Goal: Task Accomplishment & Management: Use online tool/utility

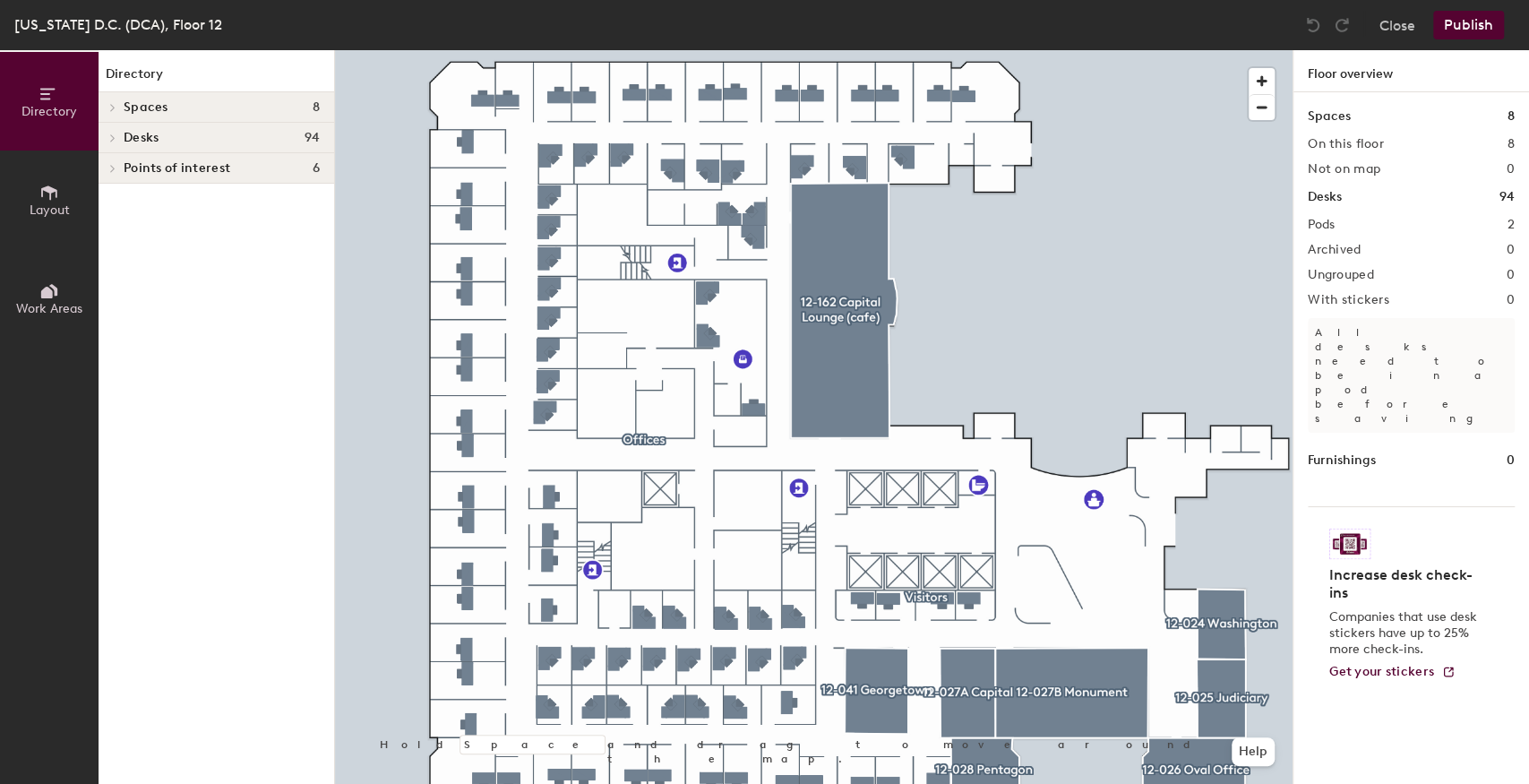
click at [108, 135] on span at bounding box center [111, 137] width 15 height 9
click at [58, 204] on span "Layout" at bounding box center [50, 210] width 40 height 15
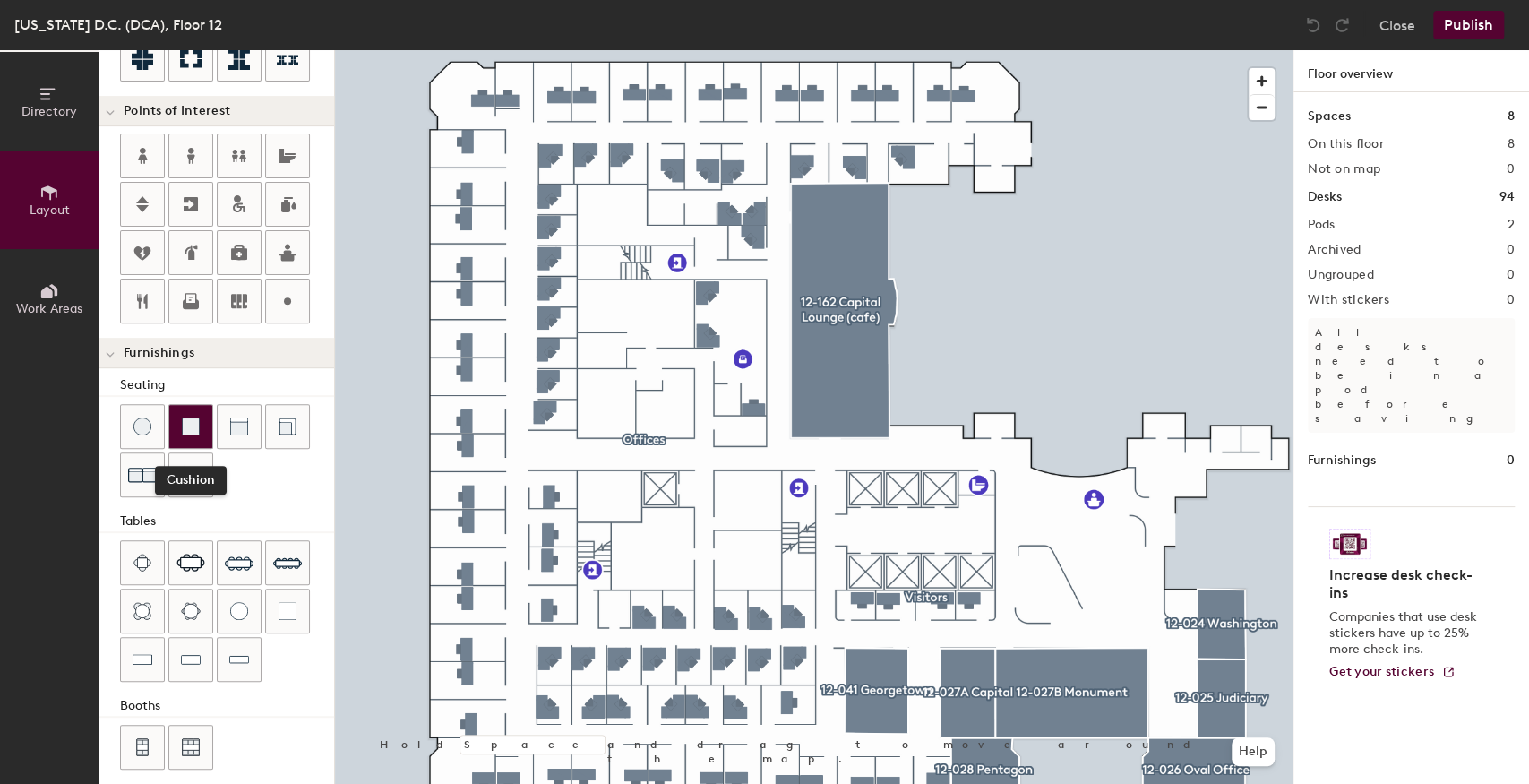
scroll to position [338, 0]
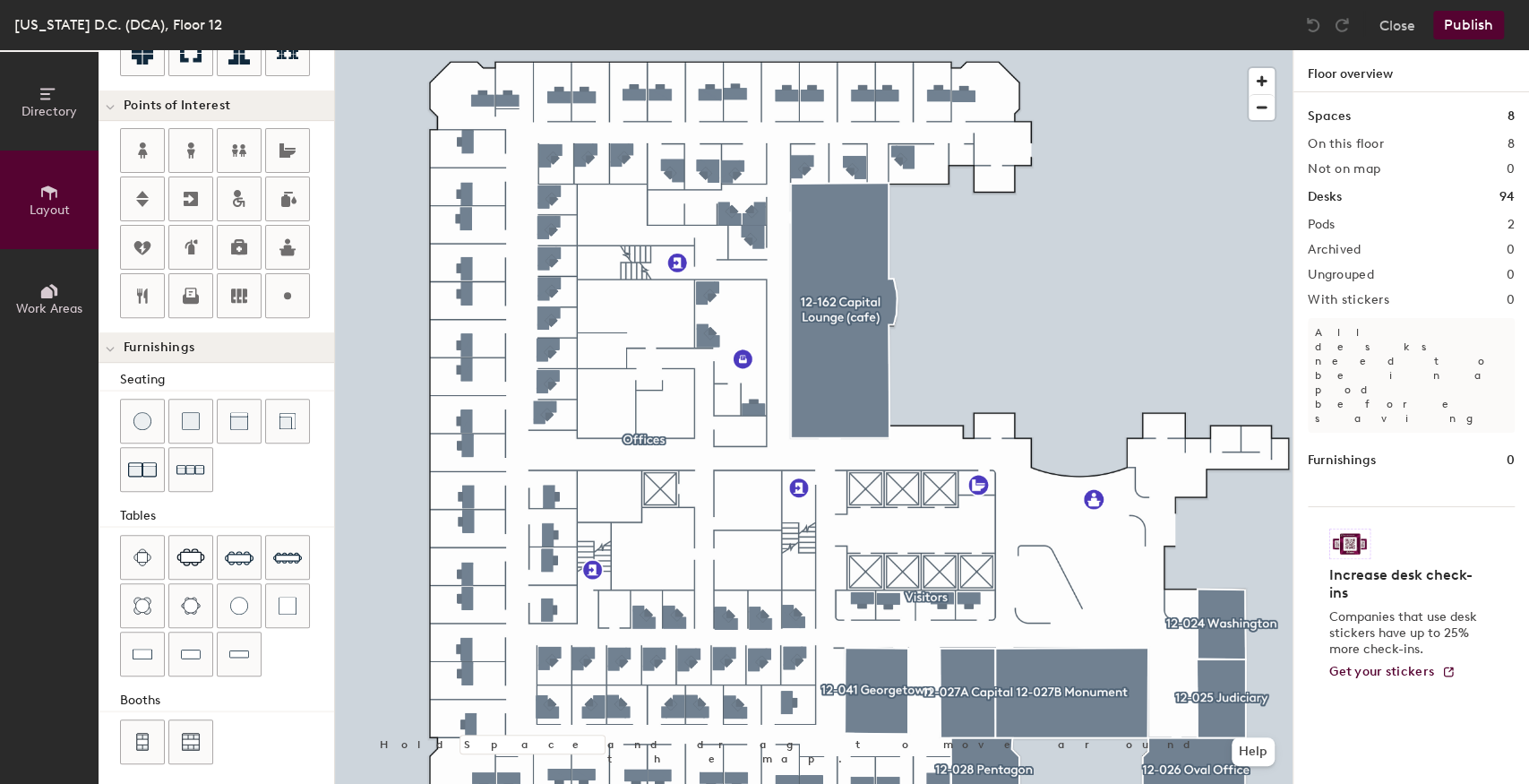
drag, startPoint x: 165, startPoint y: 409, endPoint x: 101, endPoint y: 456, distance: 79.4
drag, startPoint x: 101, startPoint y: 456, endPoint x: 230, endPoint y: 367, distance: 156.7
click at [230, 370] on div "Seating" at bounding box center [227, 380] width 214 height 20
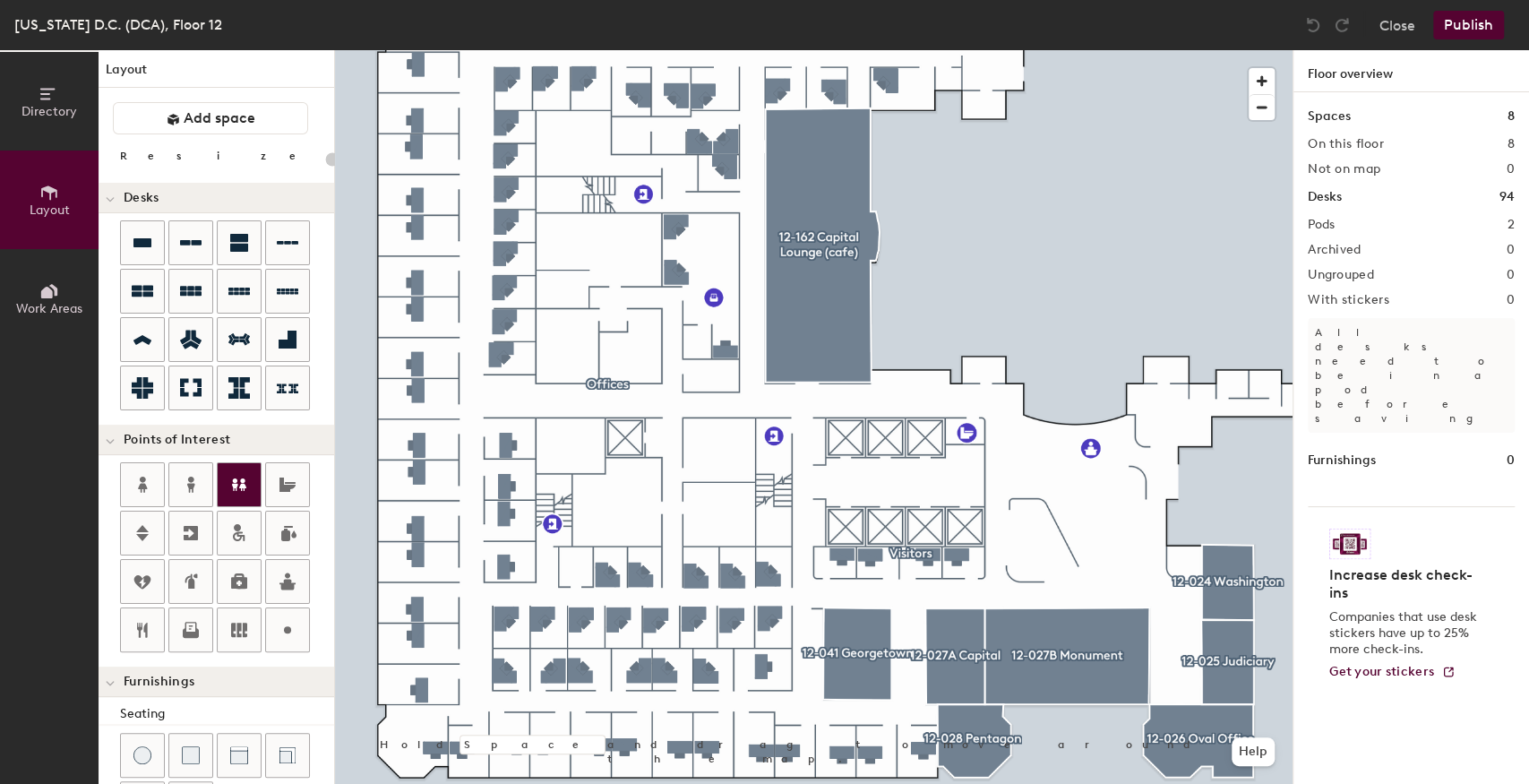
scroll to position [0, 0]
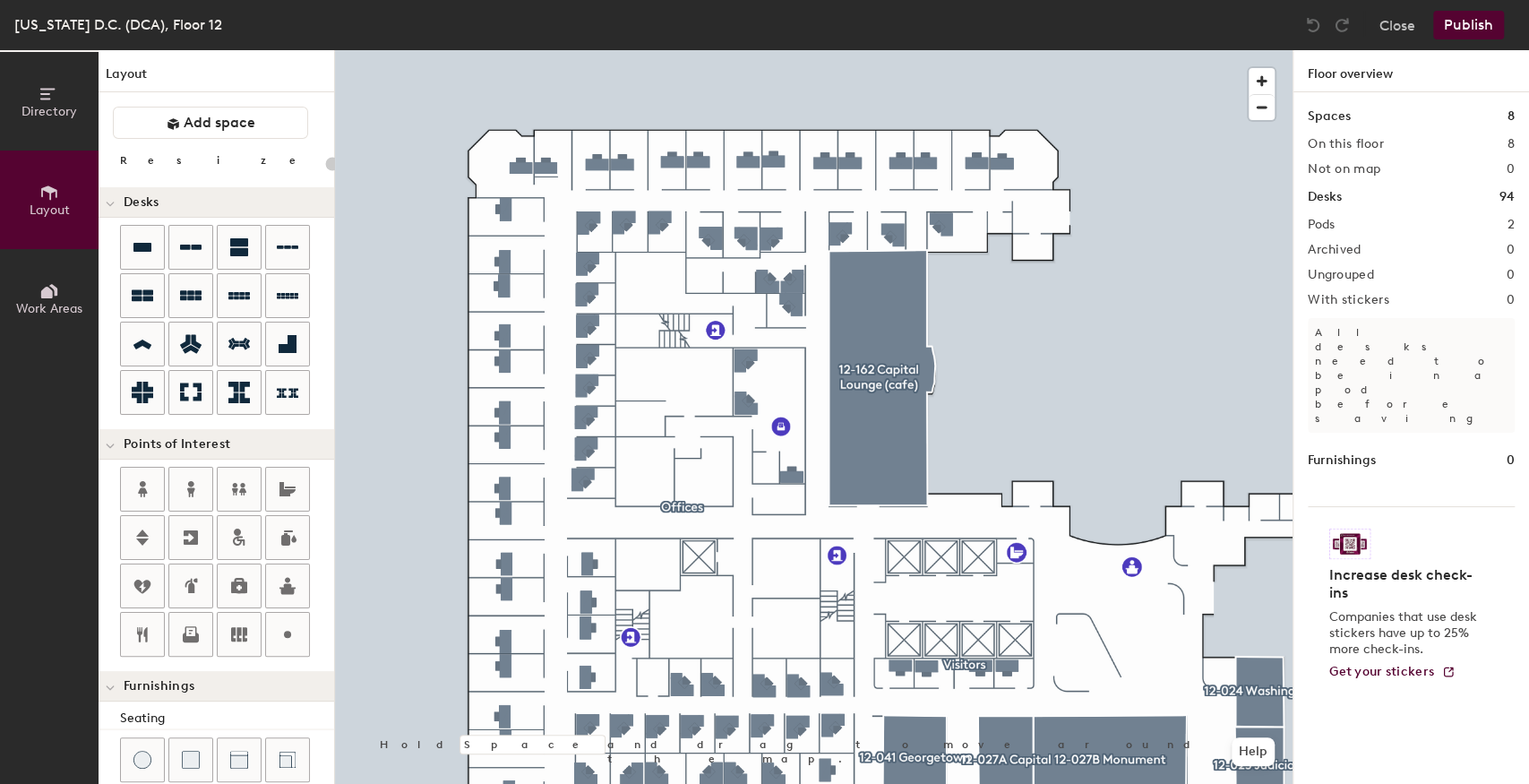
click at [575, 50] on div at bounding box center [814, 50] width 958 height 0
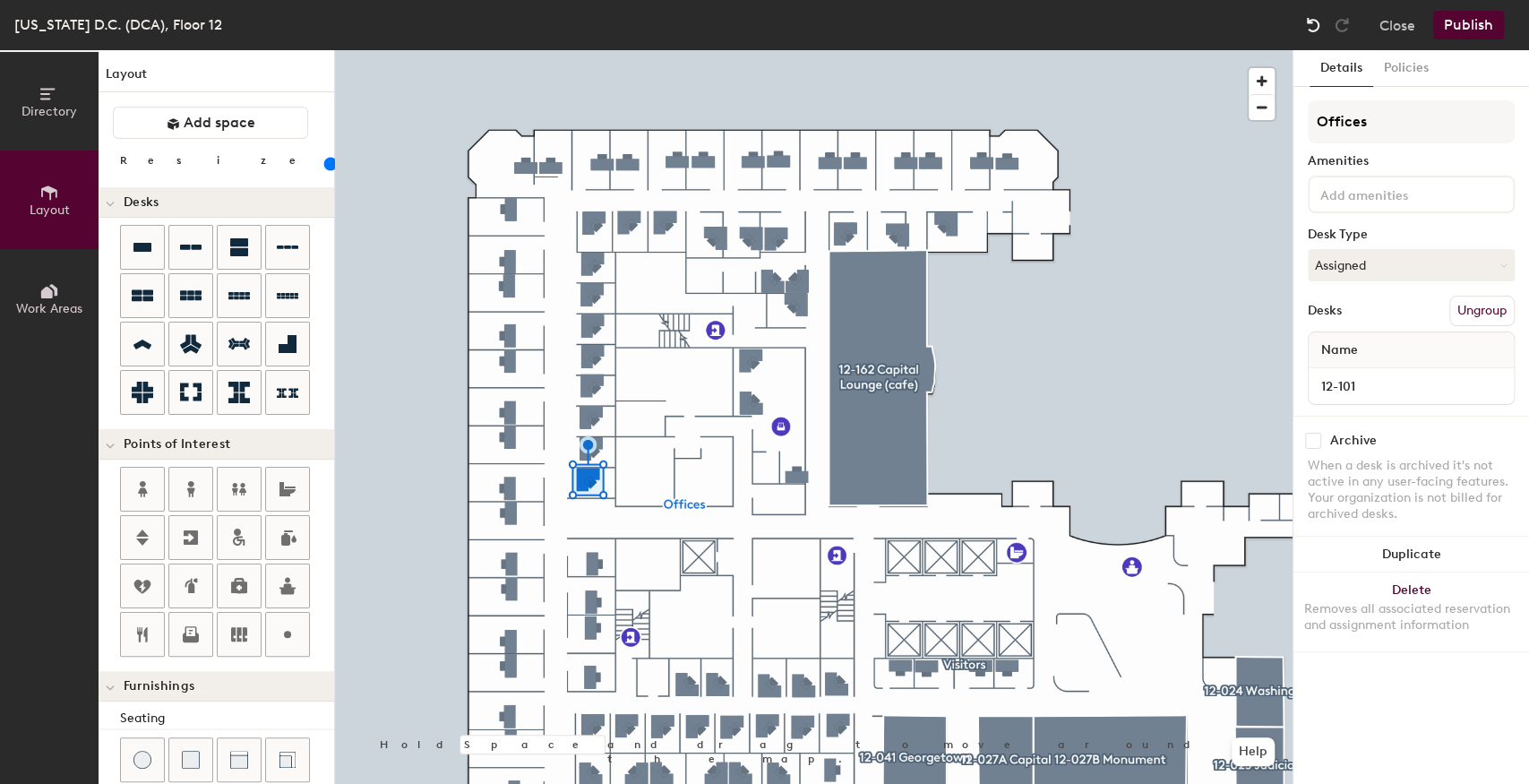
click at [1308, 20] on img at bounding box center [1313, 25] width 18 height 18
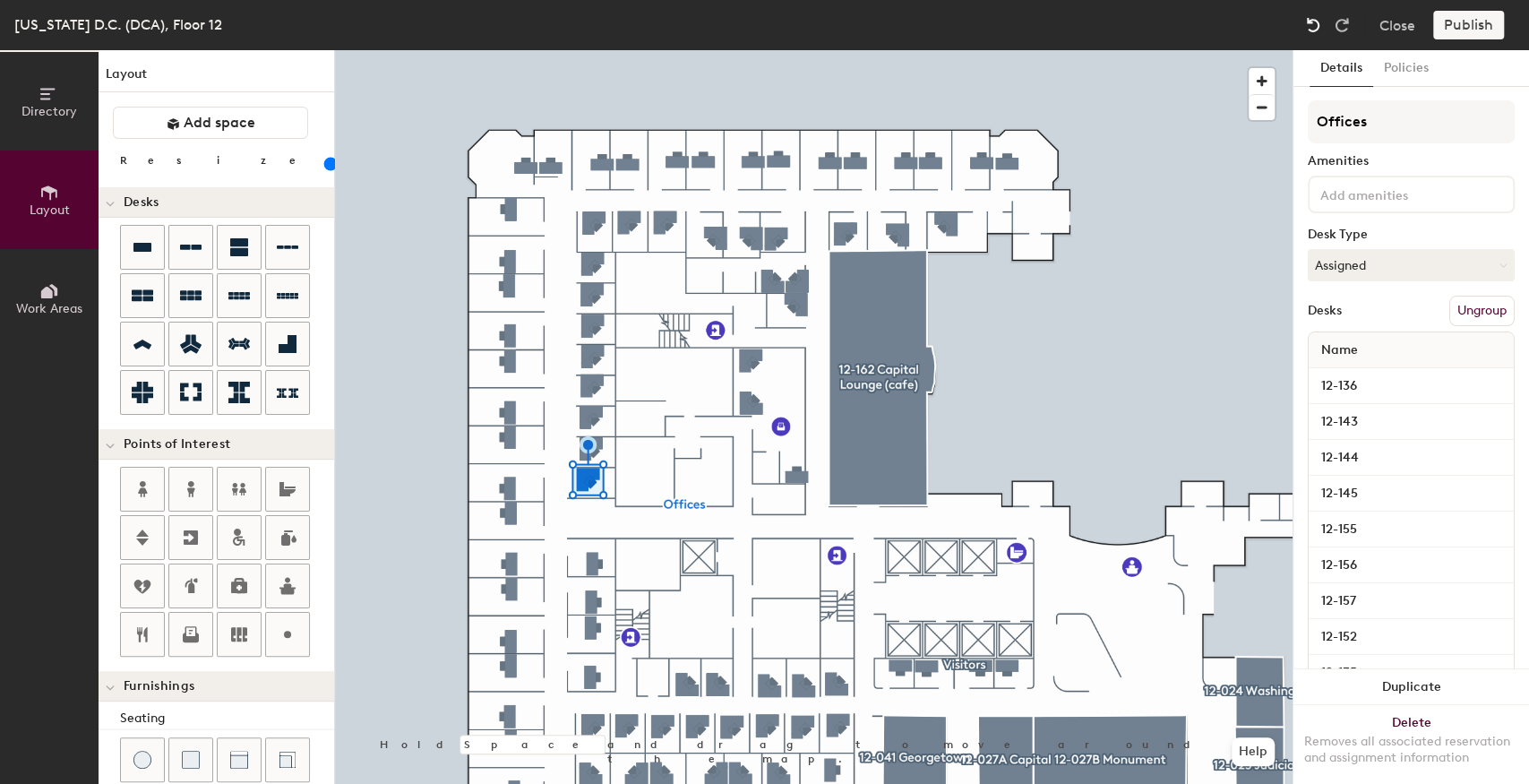
click at [1102, 50] on div at bounding box center [814, 50] width 958 height 0
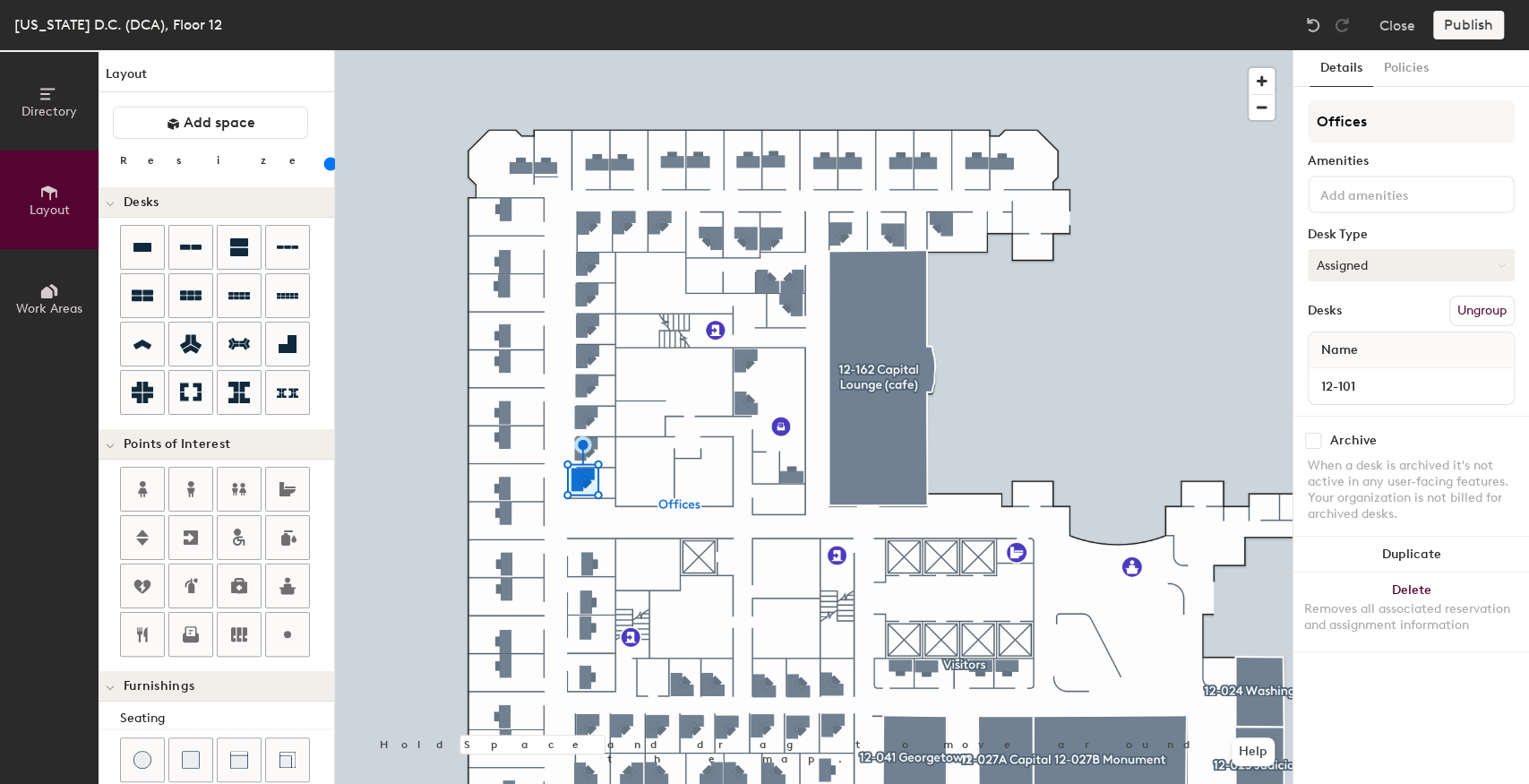
click at [1380, 262] on button "Assigned" at bounding box center [1411, 265] width 207 height 33
click at [1345, 198] on input at bounding box center [1397, 193] width 161 height 21
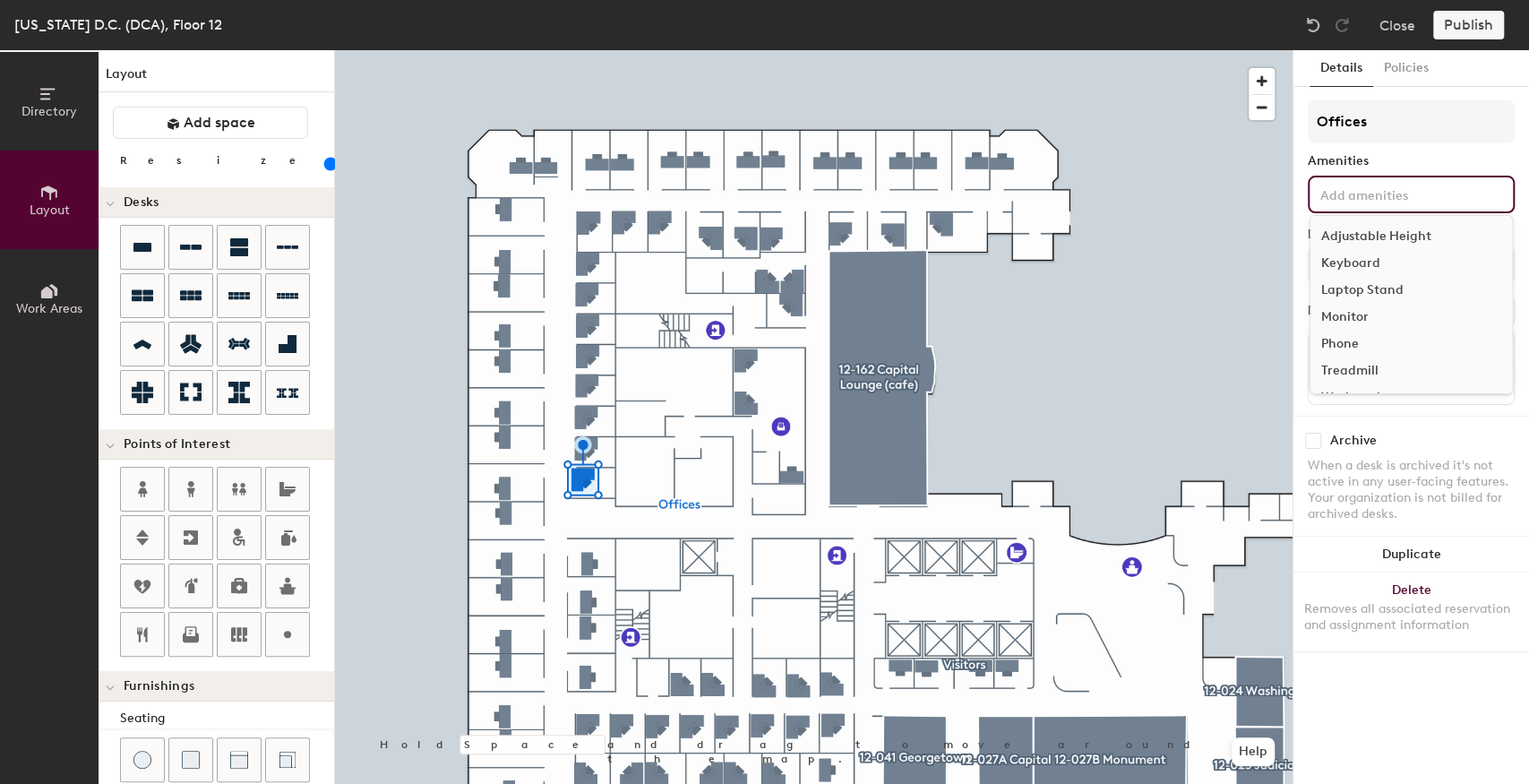
click at [1242, 50] on div at bounding box center [814, 50] width 958 height 0
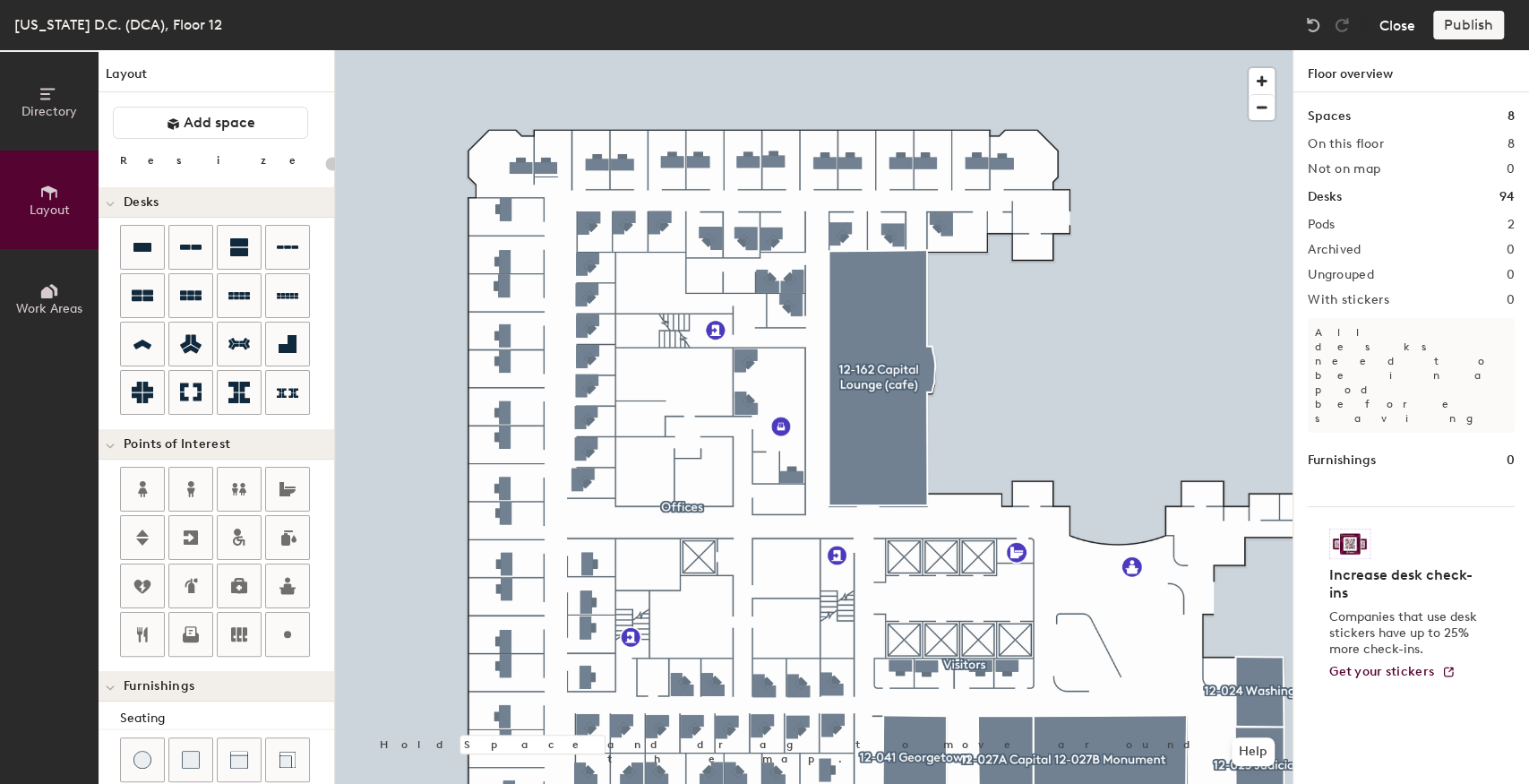
click at [1390, 28] on button "Close" at bounding box center [1397, 25] width 36 height 29
type input "20"
